Goal: Task Accomplishment & Management: Use online tool/utility

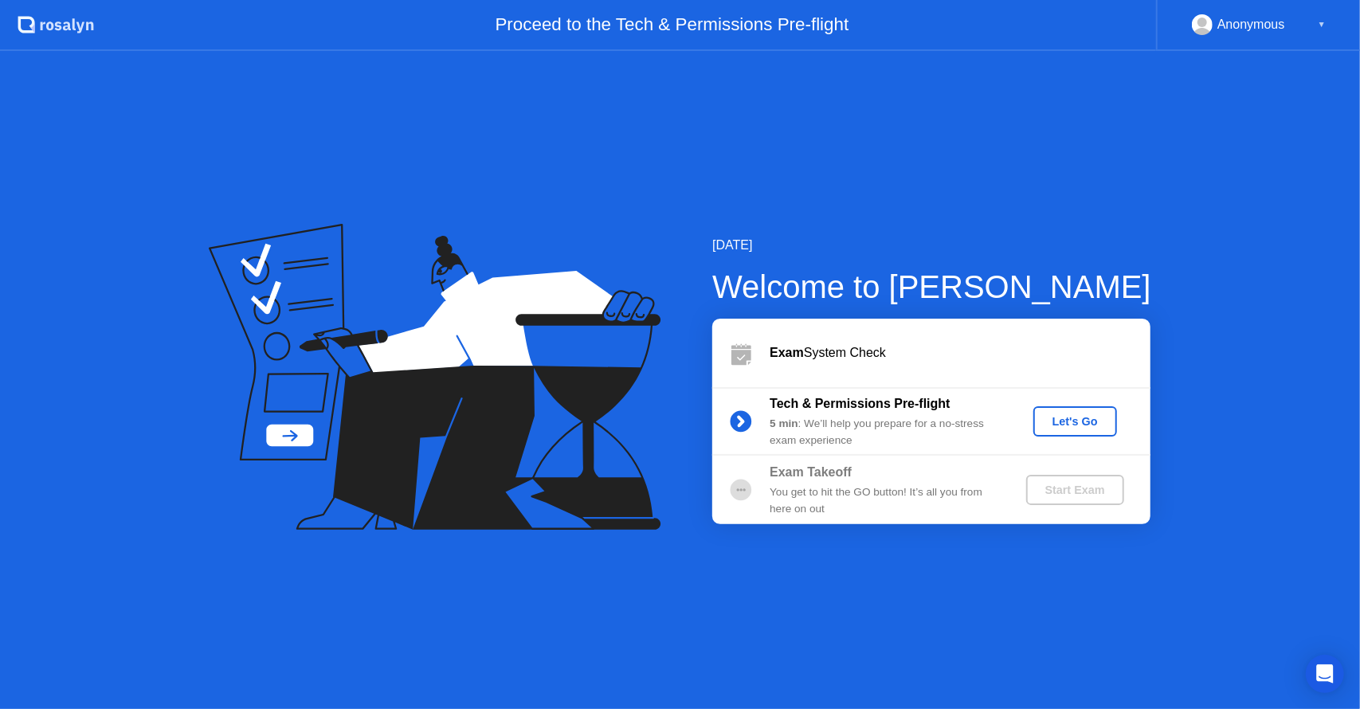
click at [1060, 421] on div "Let's Go" at bounding box center [1075, 421] width 71 height 13
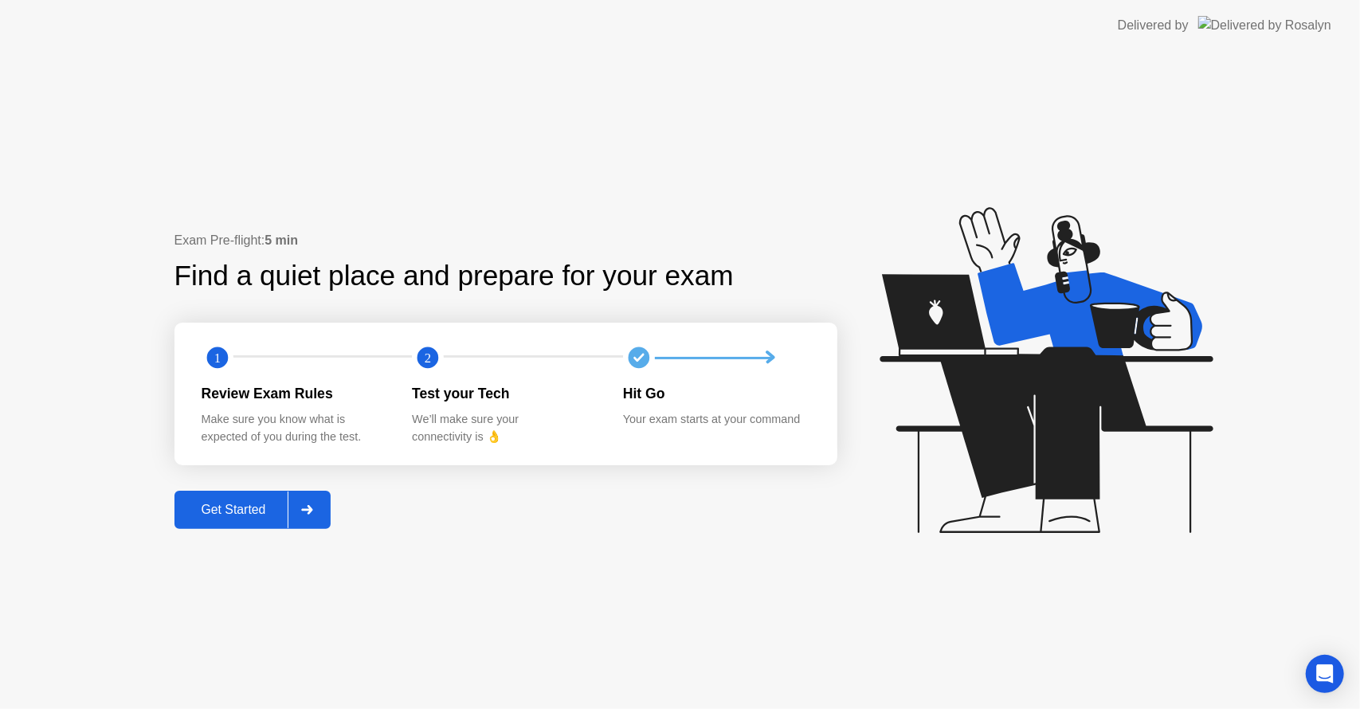
click at [239, 510] on div "Get Started" at bounding box center [233, 510] width 109 height 14
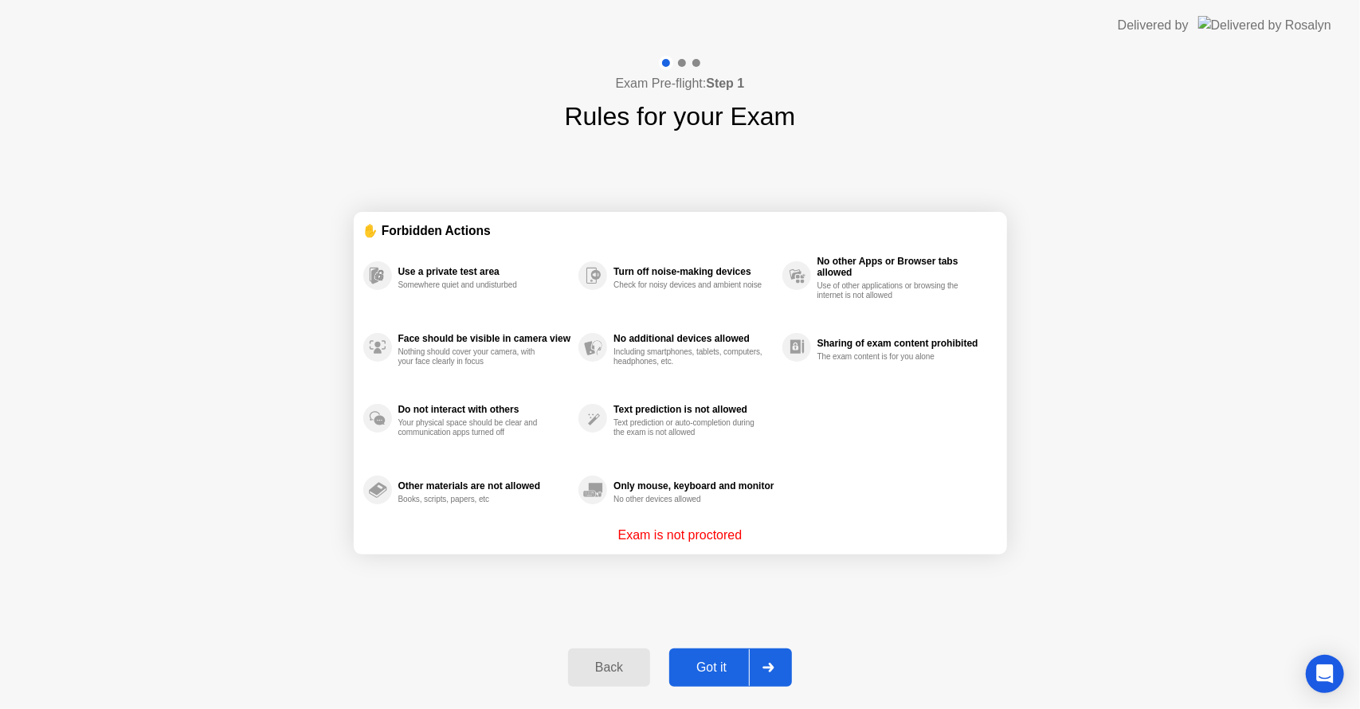
click at [717, 660] on div "Got it" at bounding box center [711, 667] width 75 height 14
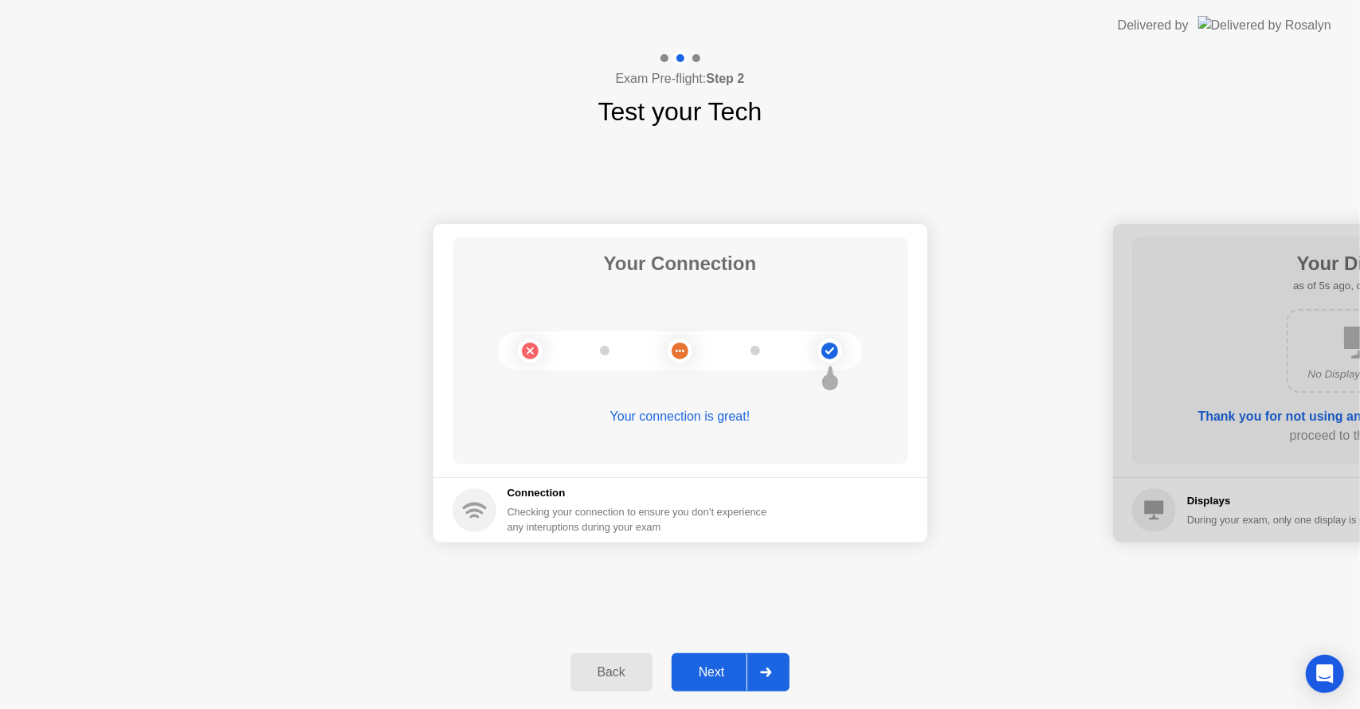
click at [719, 667] on div "Next" at bounding box center [711, 672] width 71 height 14
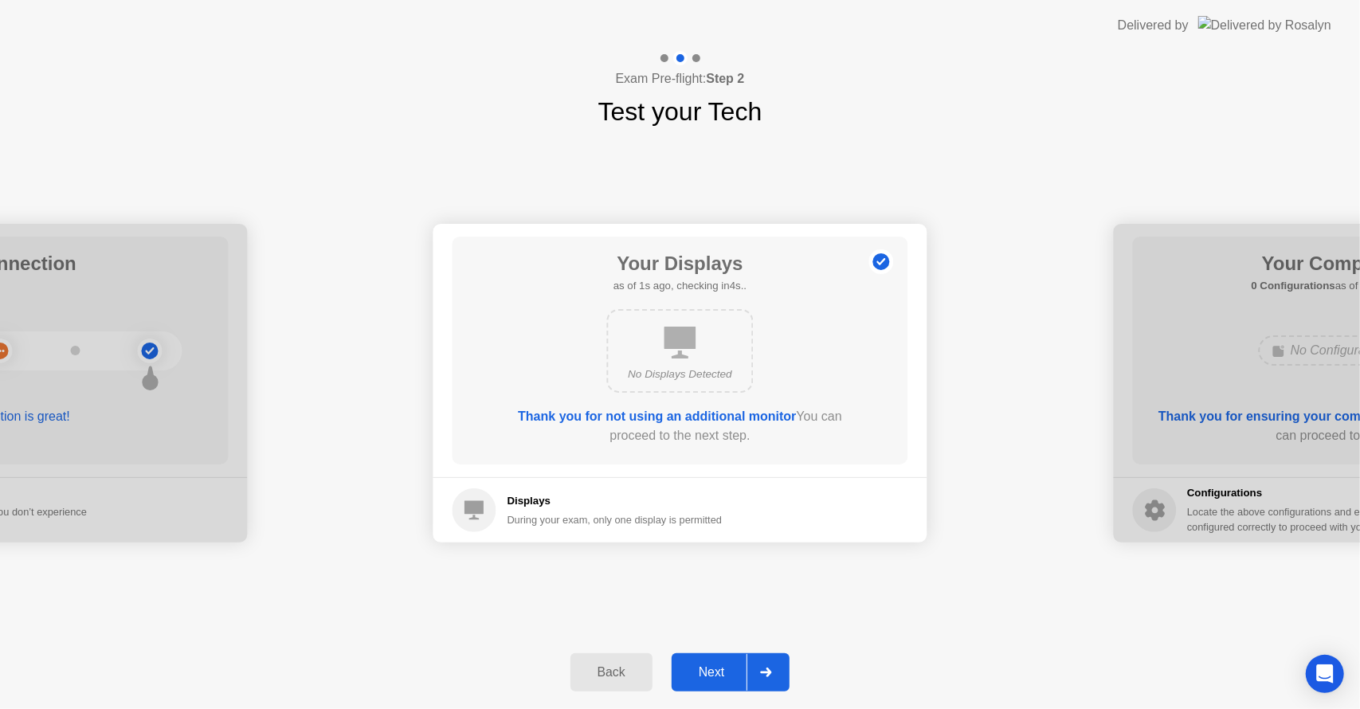
click at [719, 667] on div "Next" at bounding box center [711, 672] width 71 height 14
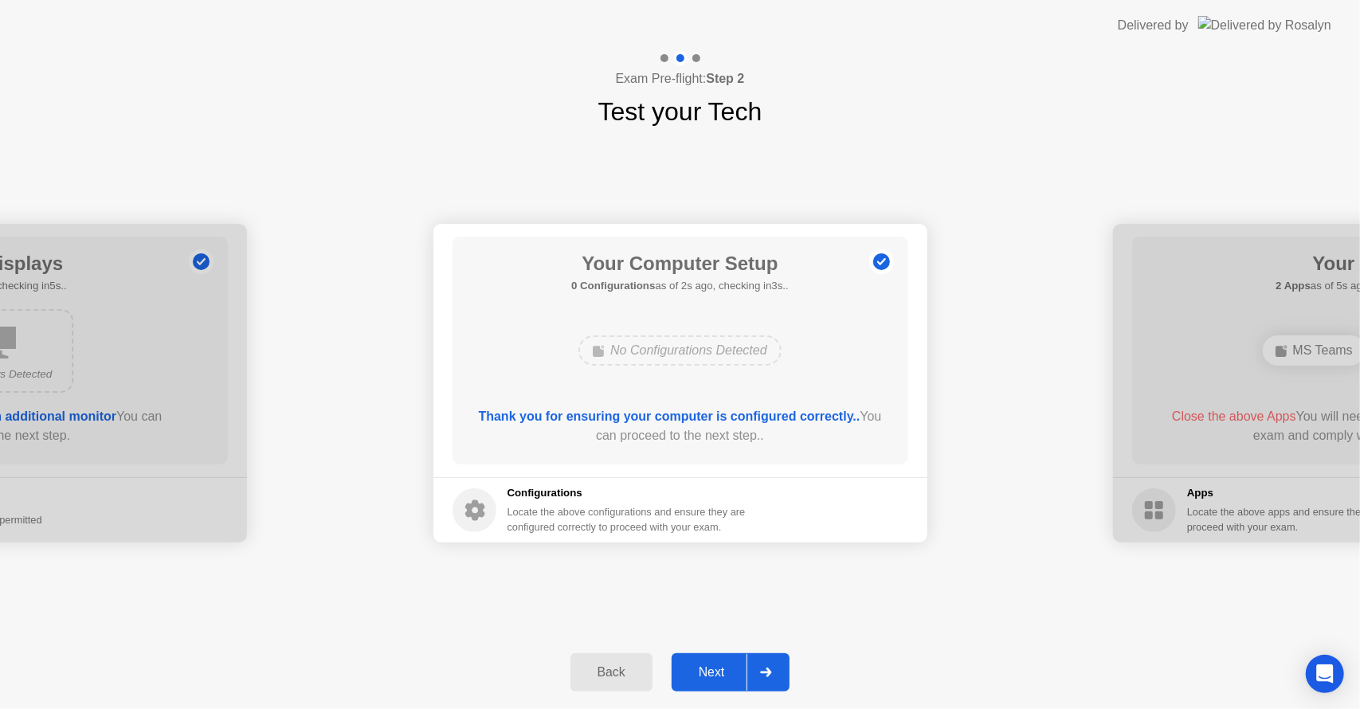
click at [719, 667] on div "Next" at bounding box center [711, 672] width 71 height 14
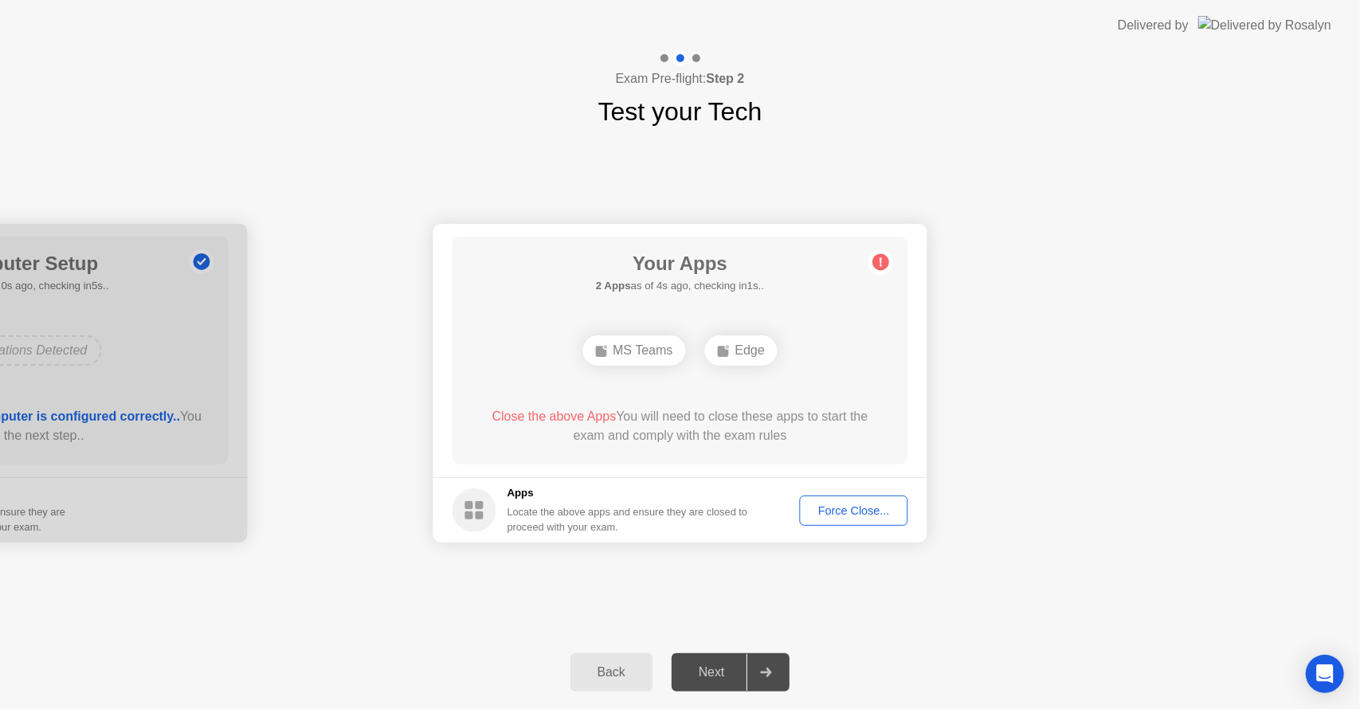
click at [636, 353] on div "MS Teams" at bounding box center [633, 350] width 103 height 30
click at [869, 504] on div "Force Close..." at bounding box center [854, 510] width 97 height 13
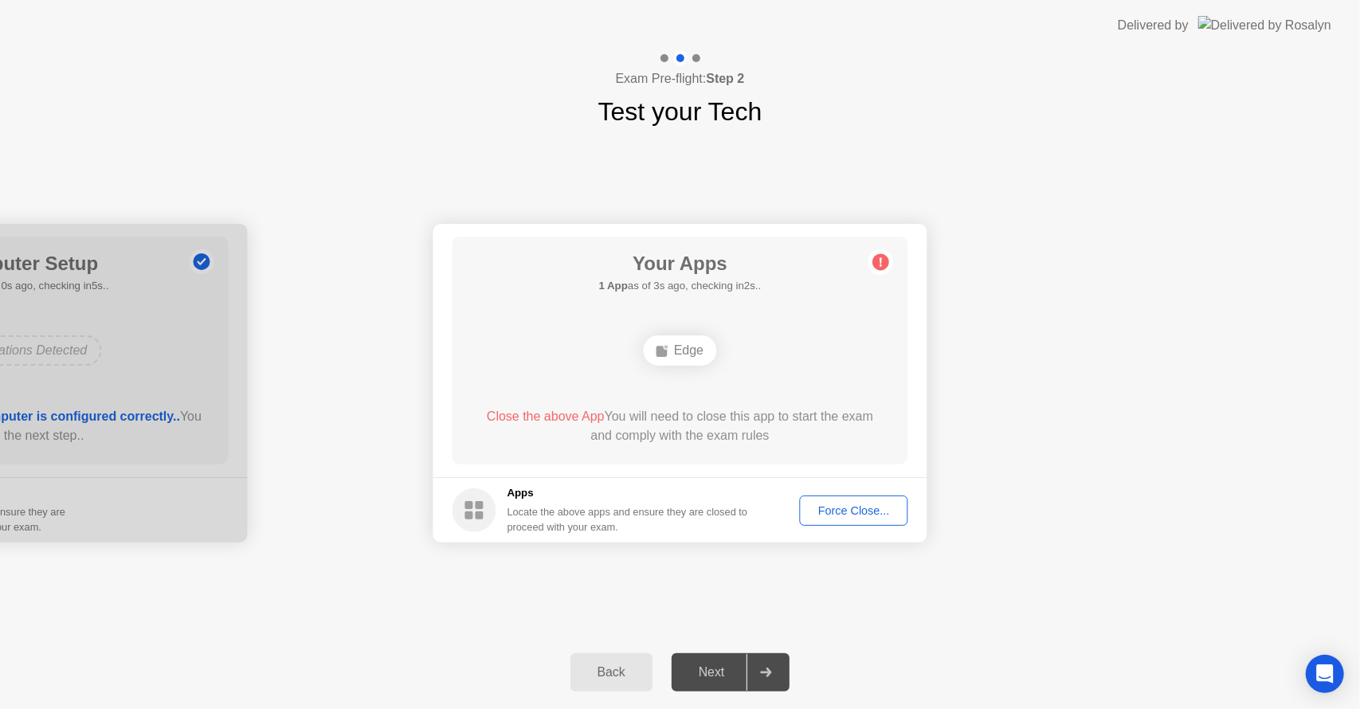
click at [849, 512] on div "Force Close..." at bounding box center [854, 510] width 97 height 13
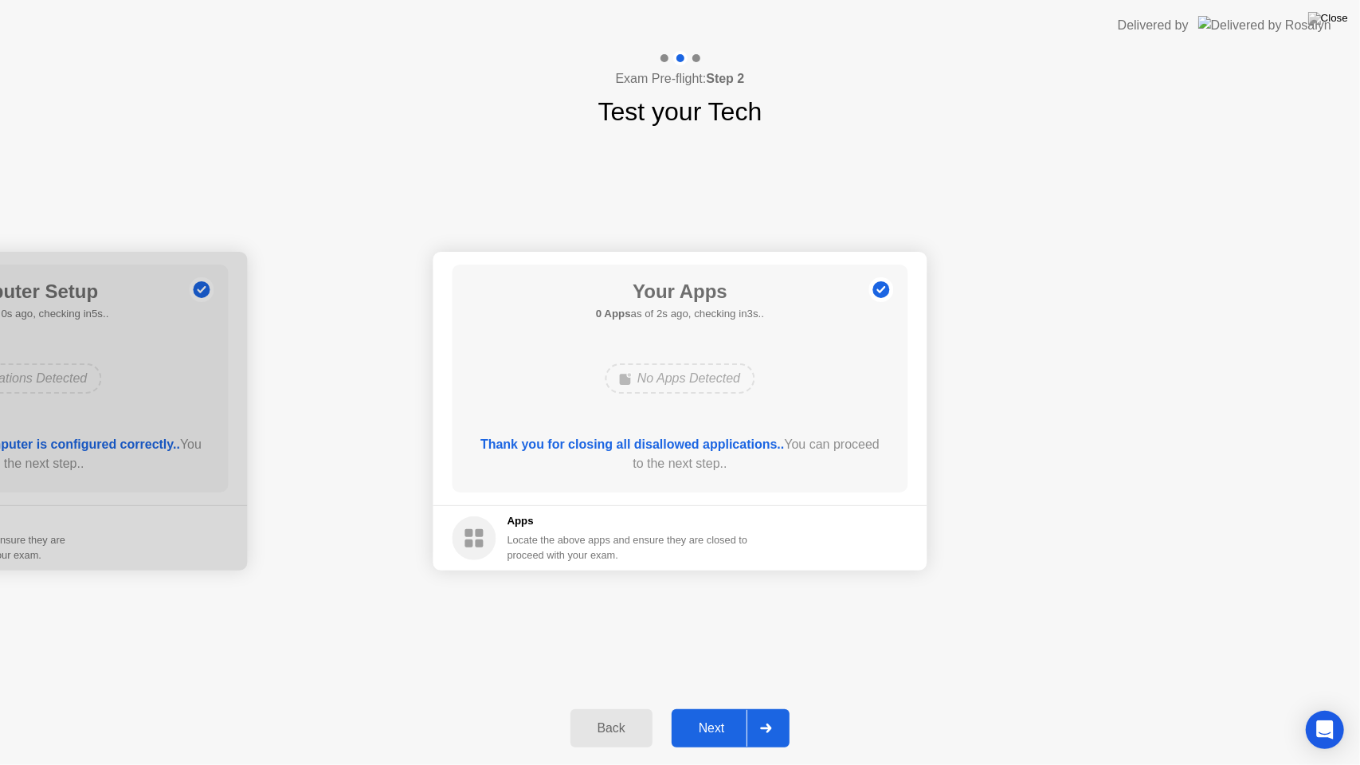
click at [712, 708] on div "Next" at bounding box center [711, 728] width 71 height 14
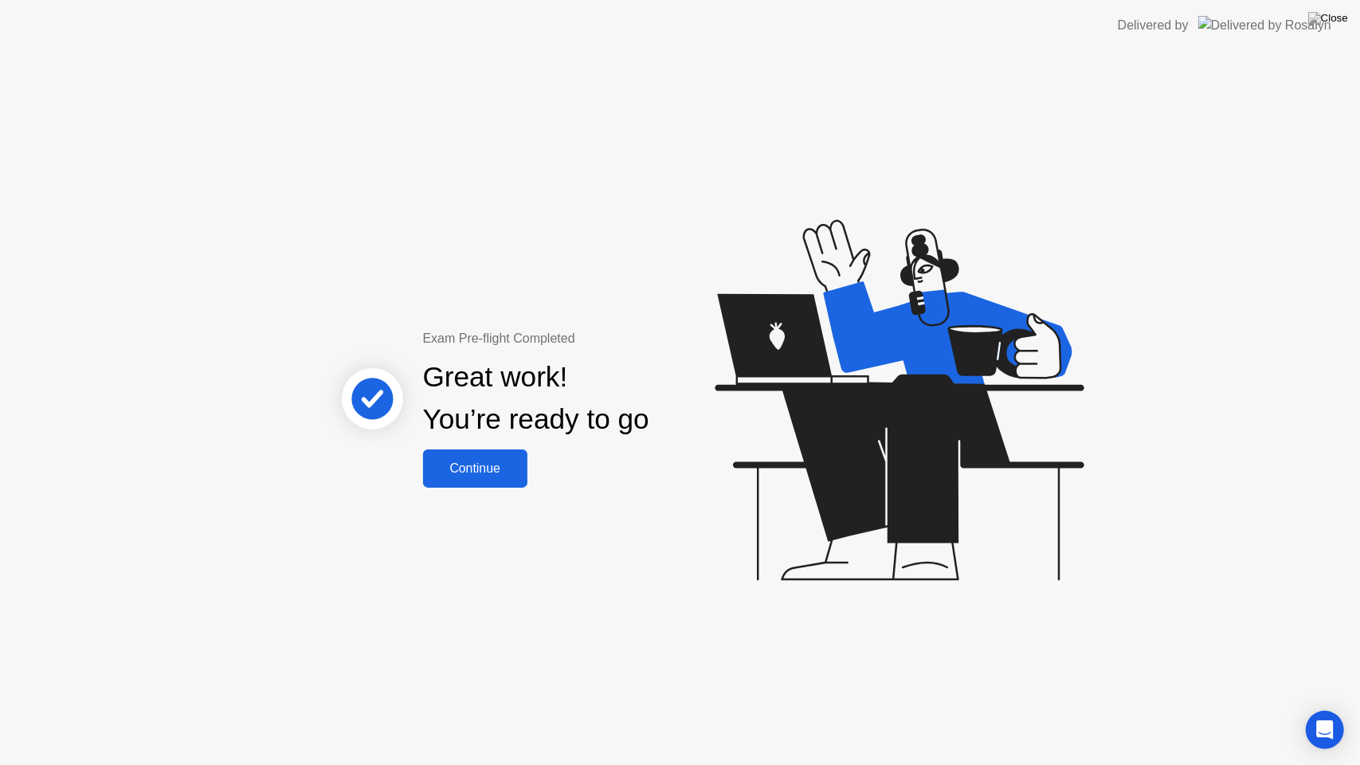
click at [477, 475] on div "Continue" at bounding box center [475, 468] width 95 height 14
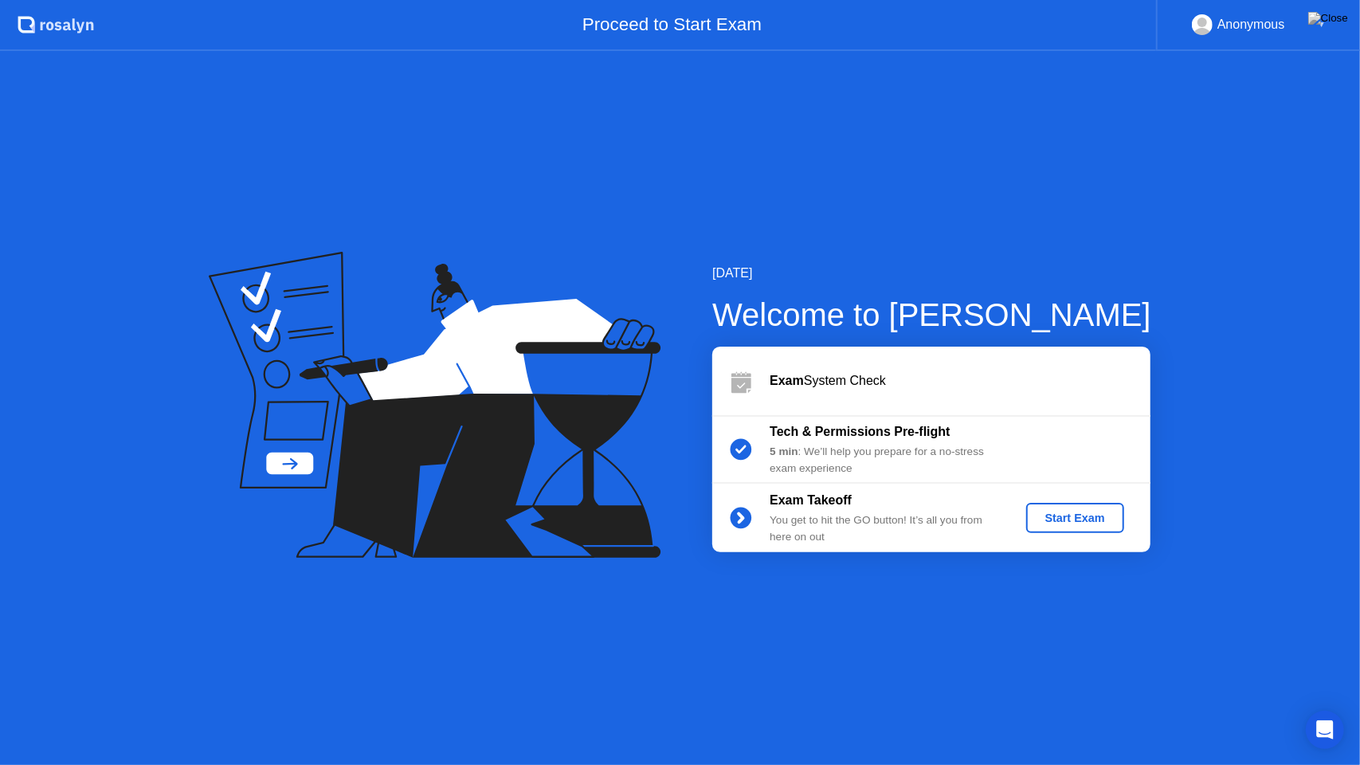
click at [1056, 516] on div "Start Exam" at bounding box center [1075, 518] width 85 height 13
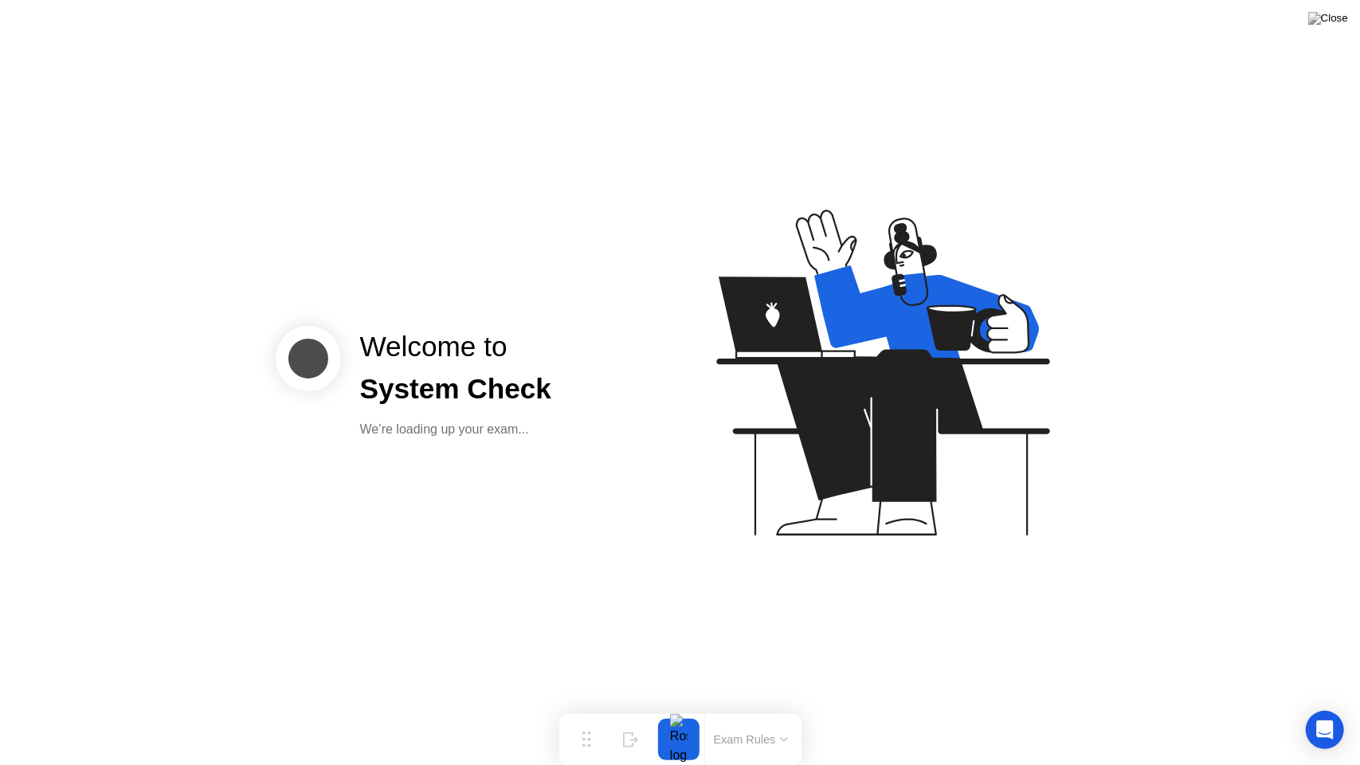
click at [679, 708] on div at bounding box center [678, 739] width 33 height 41
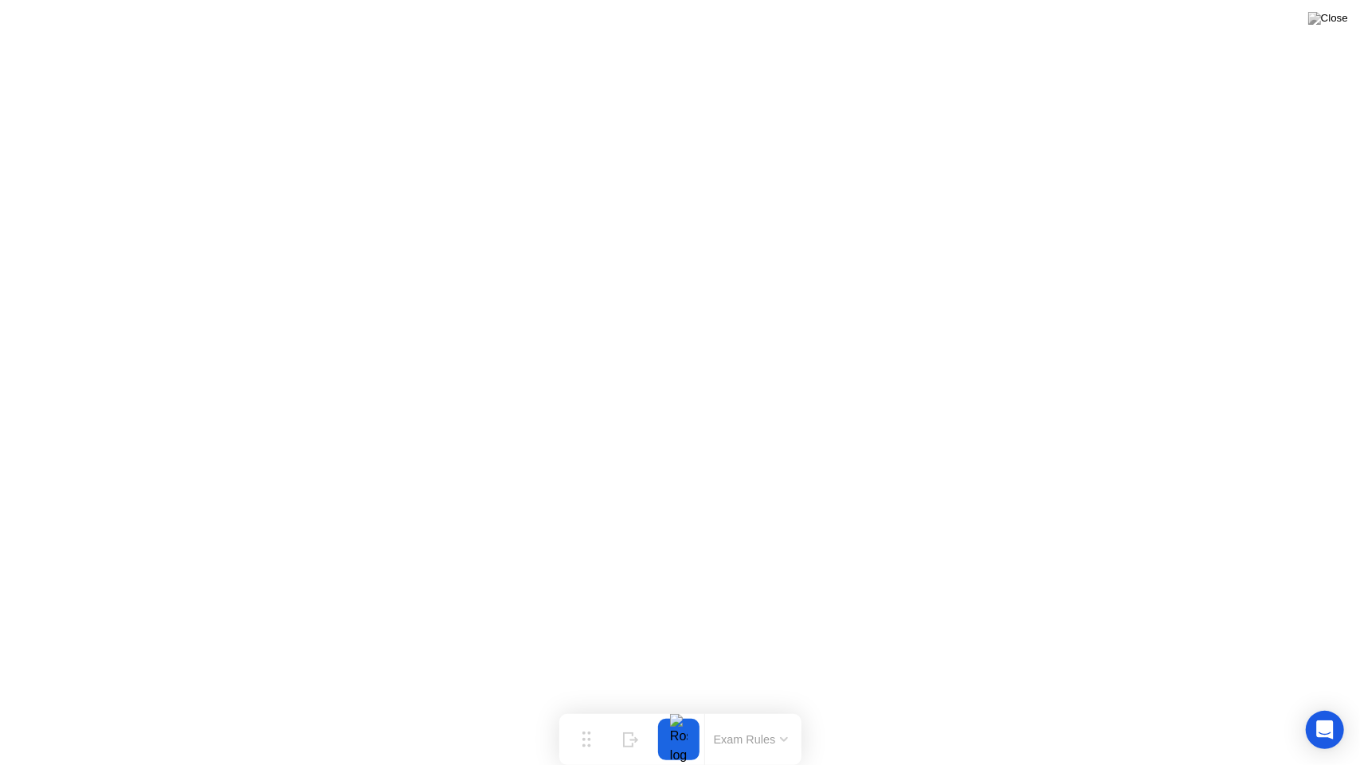
click at [680, 708] on div at bounding box center [678, 739] width 33 height 41
click at [586, 708] on div "Move" at bounding box center [586, 752] width 21 height 10
drag, startPoint x: 586, startPoint y: 742, endPoint x: 594, endPoint y: 588, distance: 154.0
click at [594, 594] on div "Move" at bounding box center [594, 599] width 21 height 10
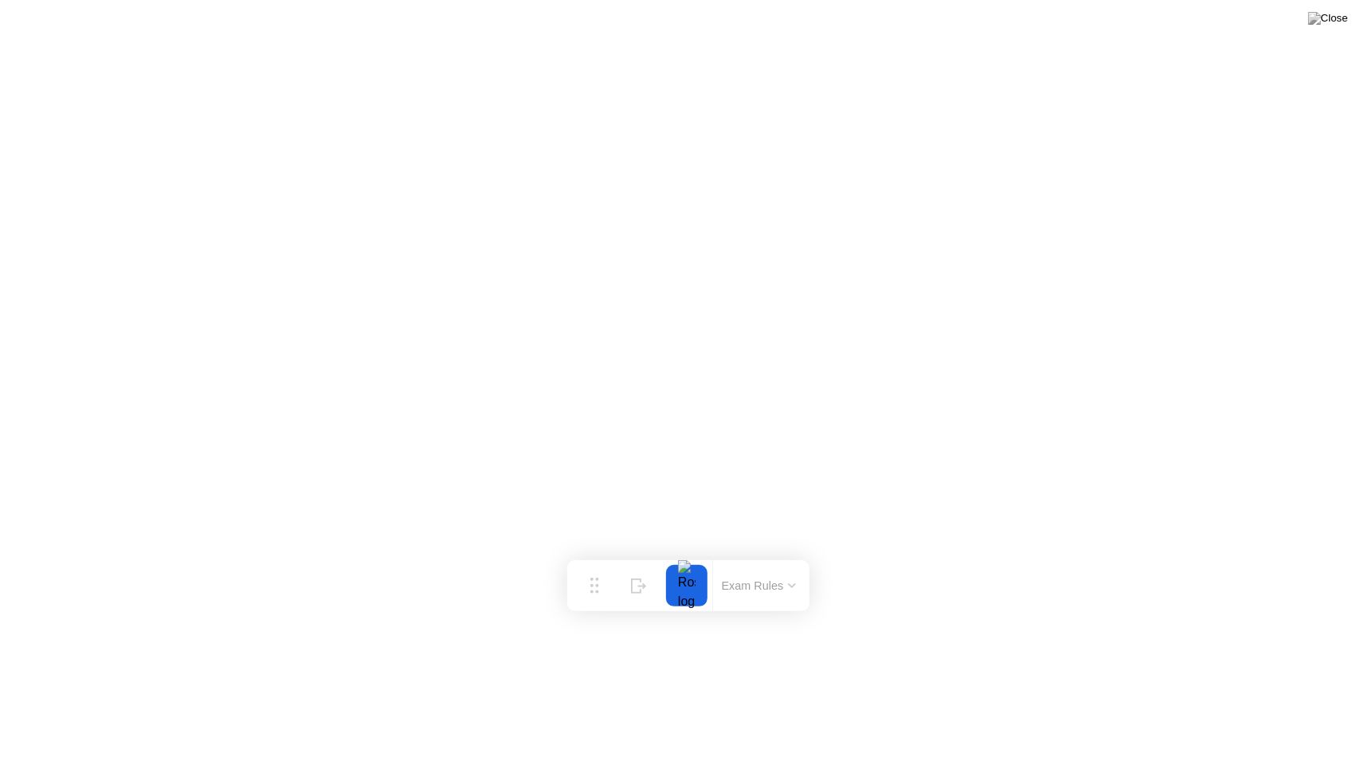
click at [693, 602] on div at bounding box center [686, 585] width 33 height 41
click at [690, 594] on div at bounding box center [686, 585] width 33 height 41
click at [755, 586] on button "Exam Rules" at bounding box center [759, 585] width 84 height 14
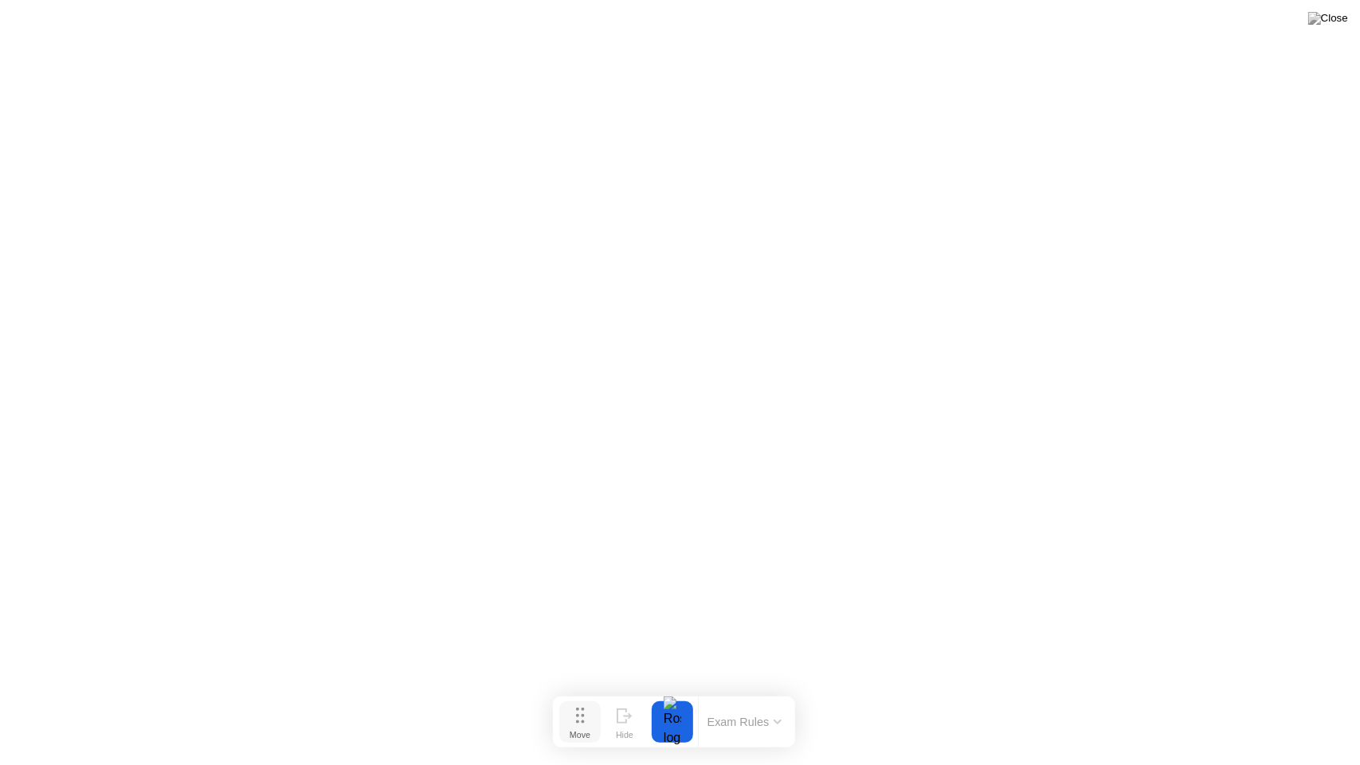
drag, startPoint x: 598, startPoint y: 599, endPoint x: 580, endPoint y: 746, distance: 147.6
click at [580, 708] on div "Move" at bounding box center [580, 735] width 21 height 10
click at [13, 16] on button "End Proctoring Session" at bounding box center [6, 13] width 13 height 5
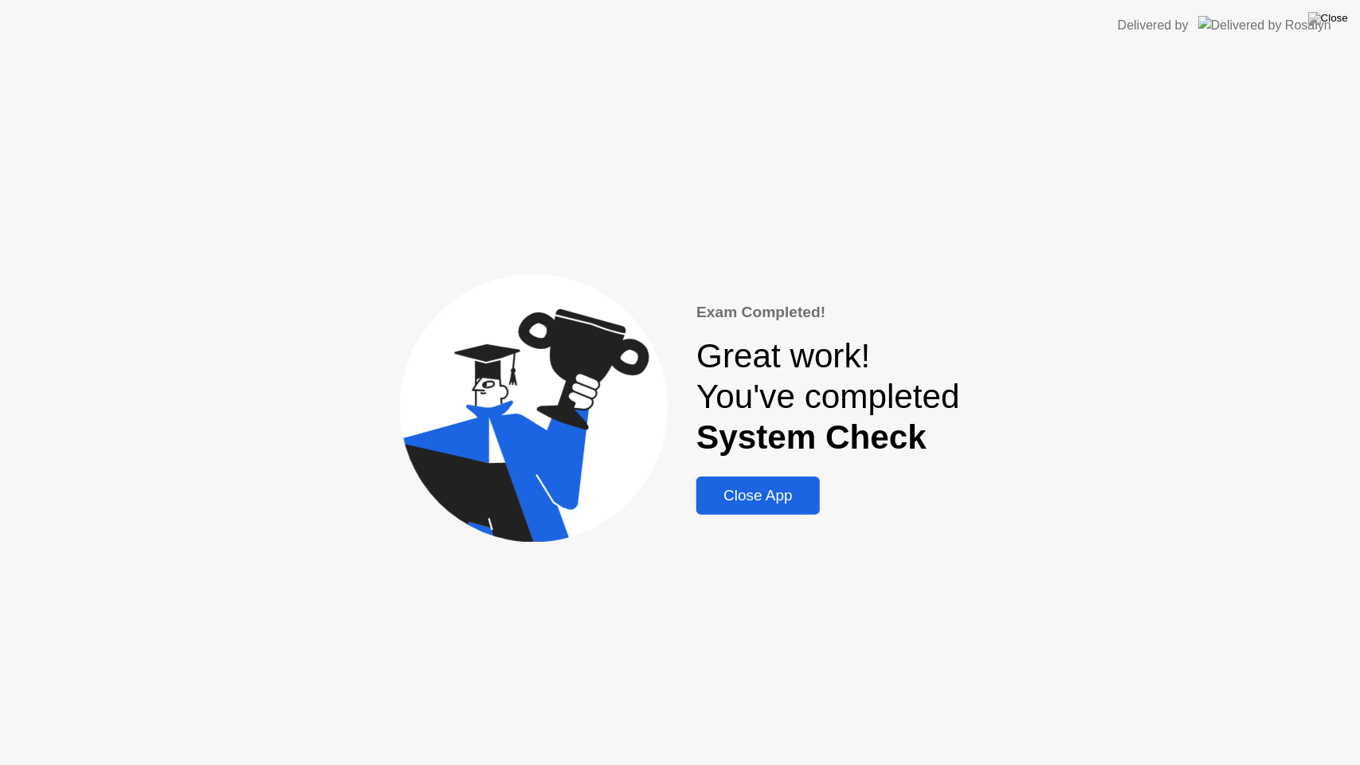
click at [767, 490] on div "Close App" at bounding box center [758, 496] width 114 height 18
